Goal: Task Accomplishment & Management: Use online tool/utility

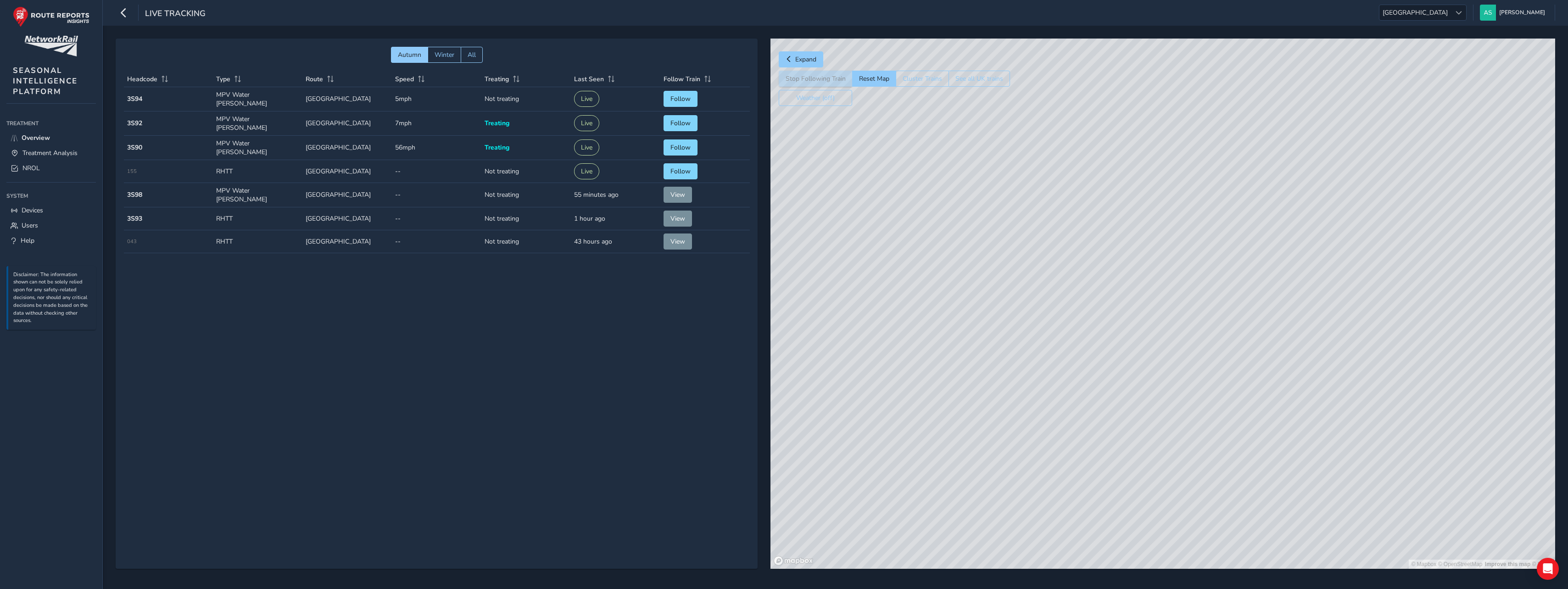
drag, startPoint x: 978, startPoint y: 179, endPoint x: 1052, endPoint y: 485, distance: 314.8
click at [1052, 485] on div "© Mapbox © OpenStreetMap Improve this map © Maxar" at bounding box center [1163, 304] width 785 height 530
drag, startPoint x: 1022, startPoint y: 211, endPoint x: 1090, endPoint y: 478, distance: 275.5
click at [1090, 478] on div "© Mapbox © OpenStreetMap Improve this map" at bounding box center [1163, 304] width 785 height 530
drag, startPoint x: 1045, startPoint y: 222, endPoint x: 1058, endPoint y: 302, distance: 81.0
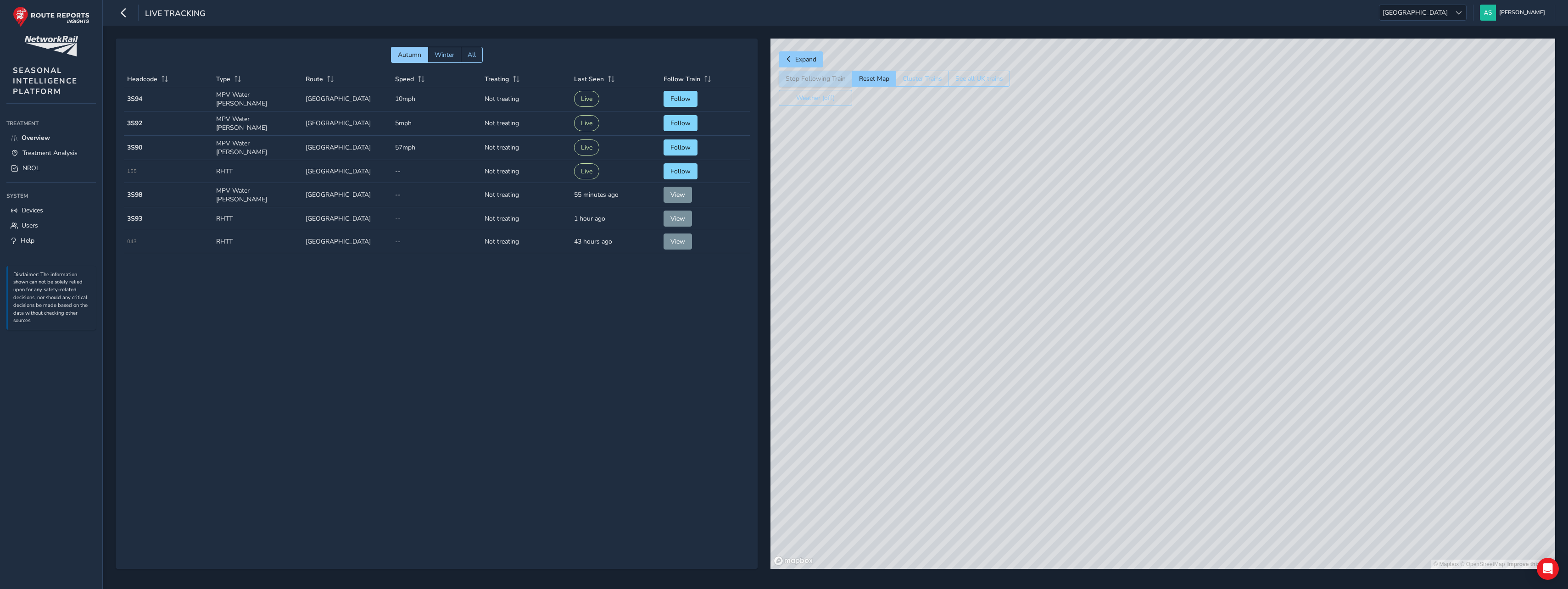
click at [1058, 302] on div "© Mapbox © OpenStreetMap Improve this map" at bounding box center [1163, 304] width 785 height 530
click at [1084, 221] on div "© Mapbox © OpenStreetMap Improve this map" at bounding box center [1163, 304] width 785 height 530
click at [1097, 398] on div "© Mapbox © OpenStreetMap Improve this map" at bounding box center [1163, 304] width 785 height 530
drag, startPoint x: 1232, startPoint y: 347, endPoint x: 921, endPoint y: 525, distance: 358.3
click at [921, 525] on div "© Mapbox © OpenStreetMap Improve this map" at bounding box center [1163, 304] width 785 height 530
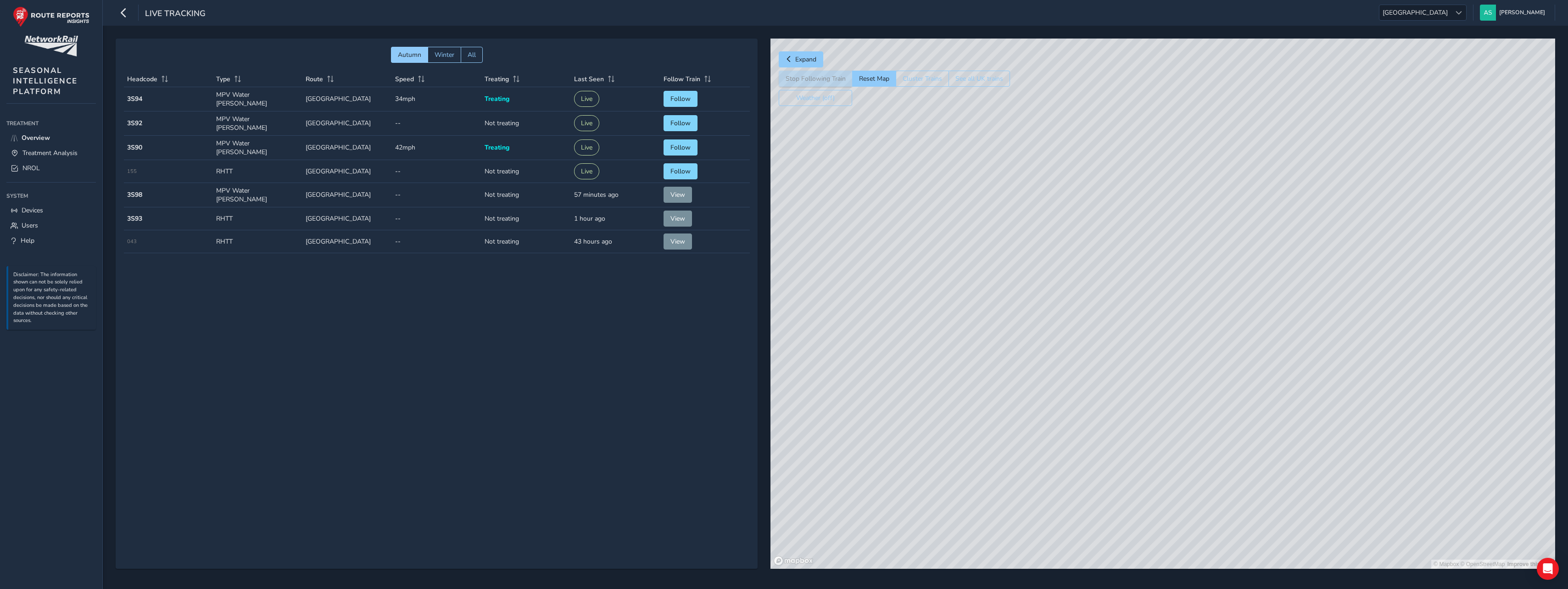
drag, startPoint x: 1011, startPoint y: 242, endPoint x: 1066, endPoint y: 390, distance: 157.9
click at [1066, 390] on div "© Mapbox © OpenStreetMap Improve this map" at bounding box center [1163, 304] width 785 height 530
click at [33, 137] on span "Overview" at bounding box center [36, 138] width 28 height 9
click at [33, 147] on link "Treatment Analysis" at bounding box center [51, 153] width 90 height 15
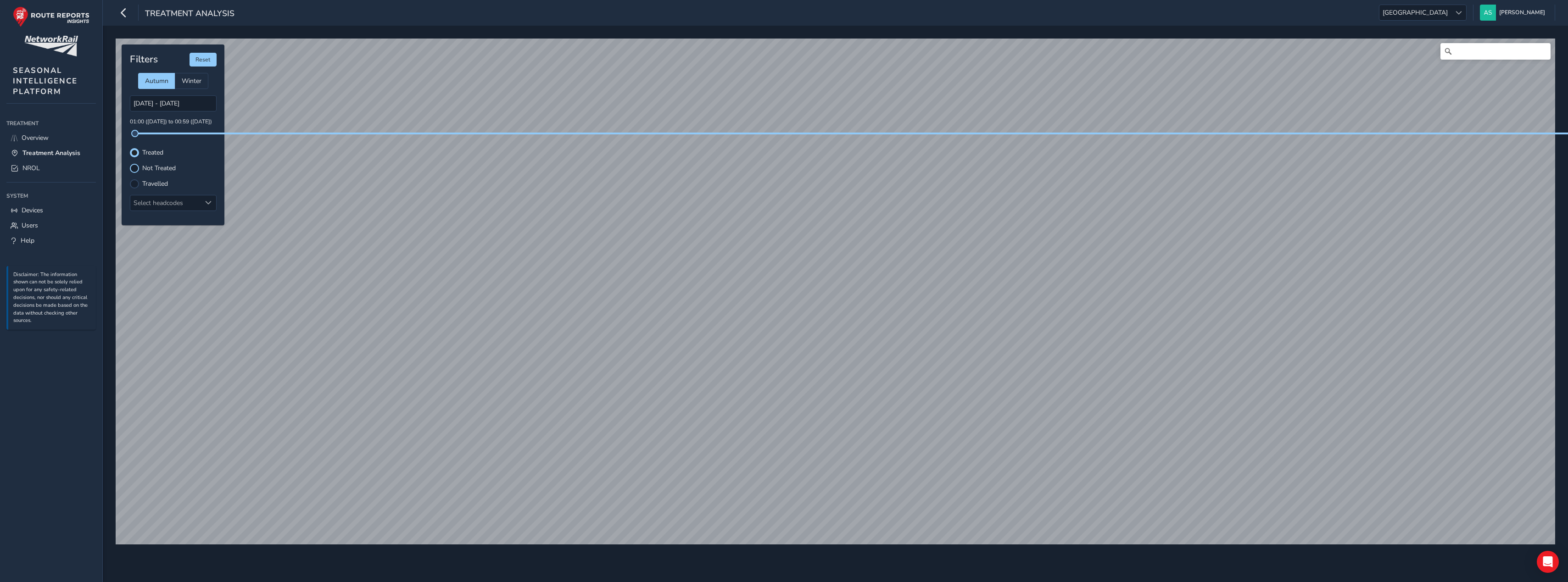
click at [137, 167] on div at bounding box center [134, 169] width 9 height 9
click at [133, 154] on div at bounding box center [134, 153] width 9 height 9
